Goal: Complete application form

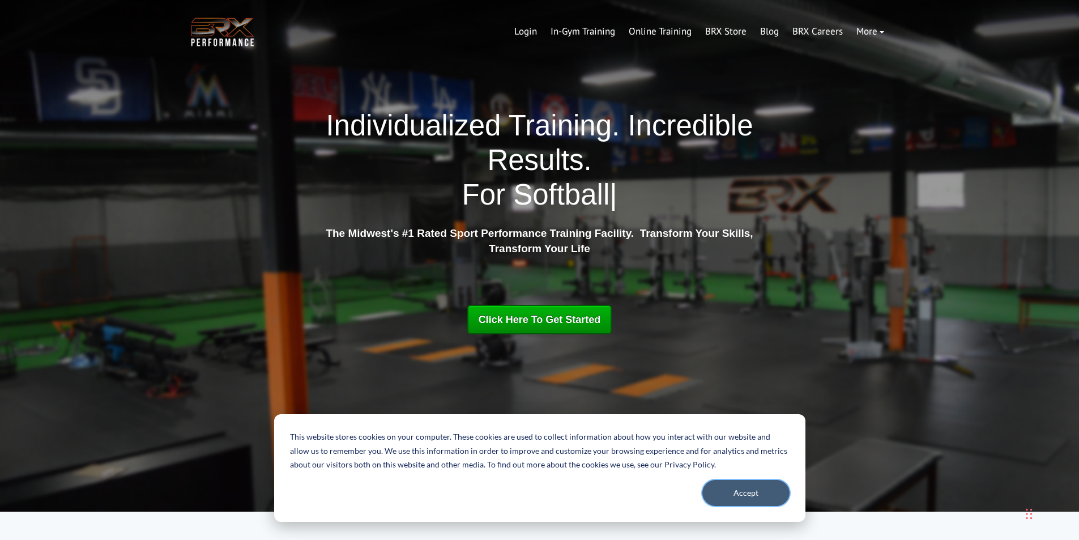
click at [738, 489] on button "Accept" at bounding box center [745, 493] width 87 height 26
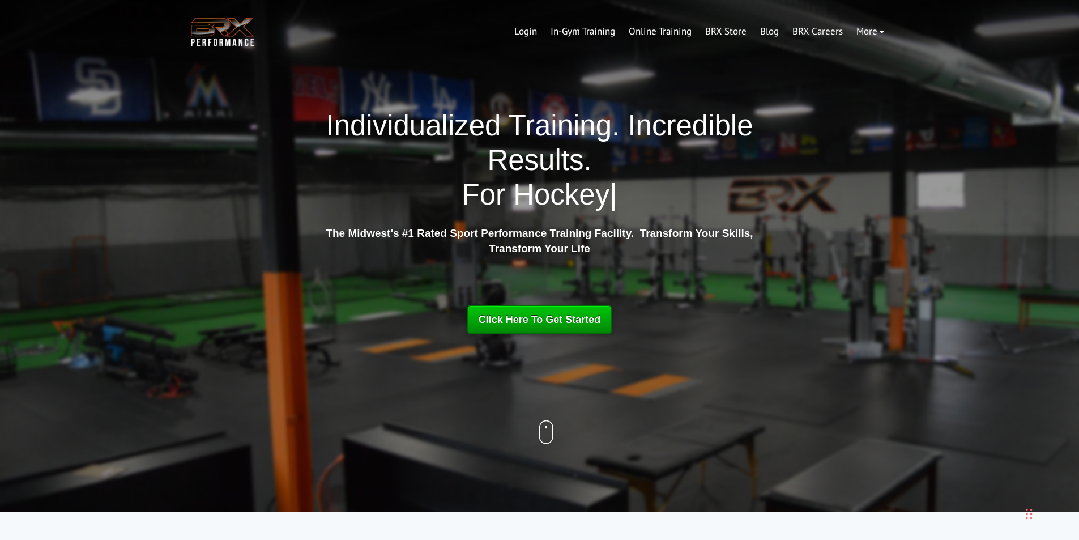
click at [578, 322] on span "Click Here To Get Started" at bounding box center [540, 319] width 122 height 11
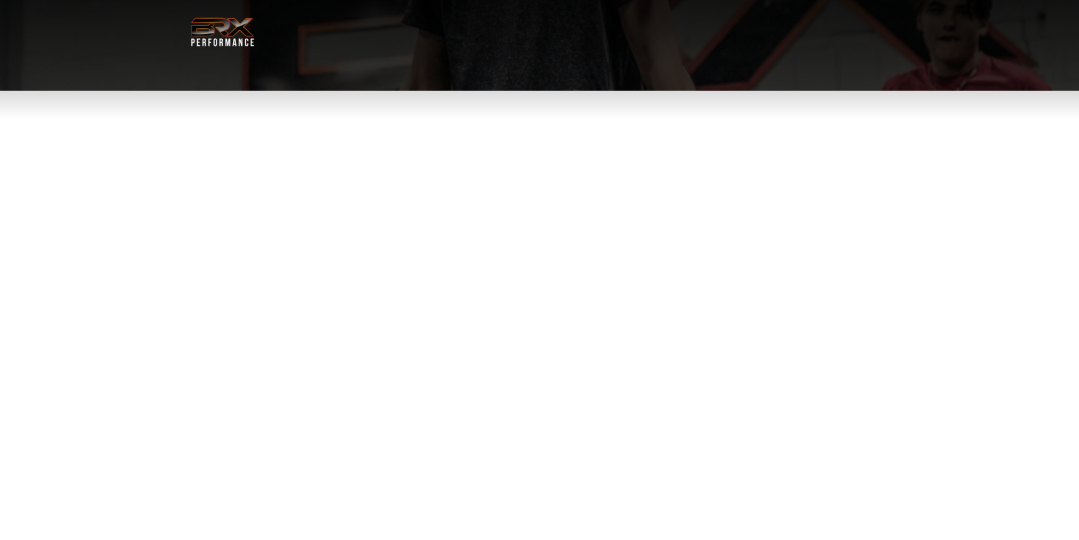
select select "**"
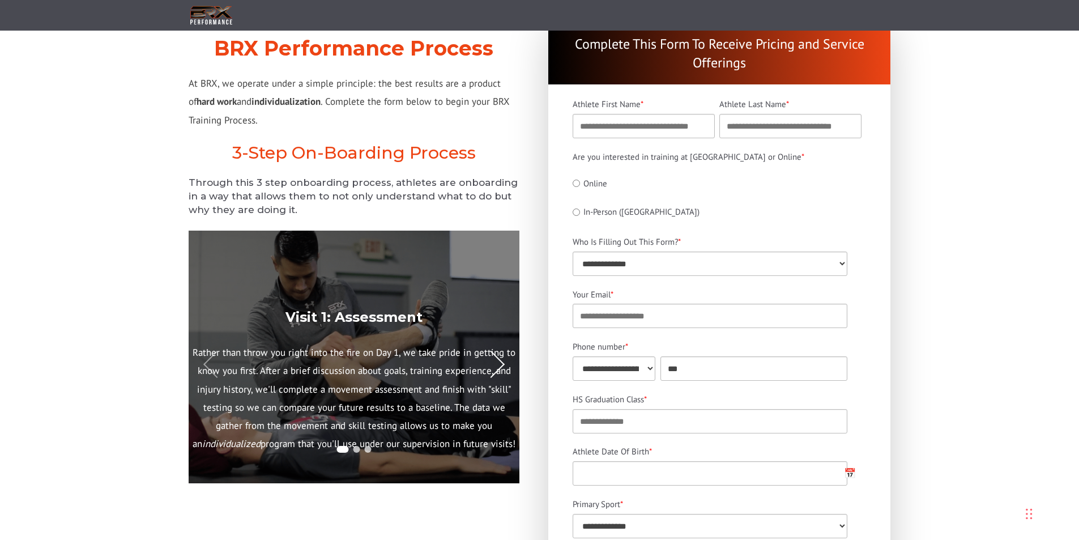
scroll to position [57, 0]
